Goal: Navigation & Orientation: Find specific page/section

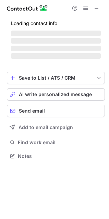
scroll to position [155, 109]
